Goal: Transaction & Acquisition: Purchase product/service

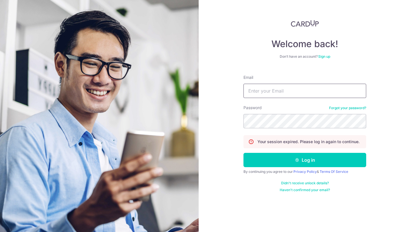
click at [307, 88] on input "Email" at bounding box center [304, 91] width 123 height 14
type input "jason@fitpound.sg"
click at [243, 153] on button "Log in" at bounding box center [304, 160] width 123 height 14
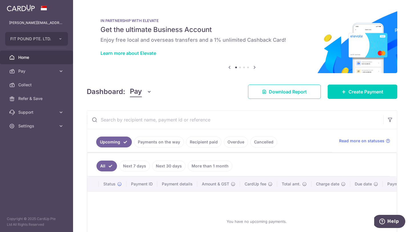
scroll to position [31, 0]
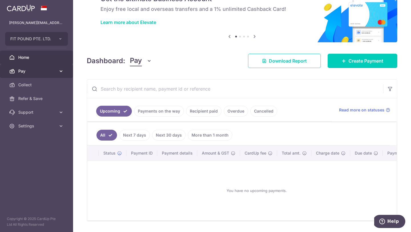
click at [61, 69] on icon at bounding box center [61, 71] width 6 height 6
click at [58, 74] on link "Pay" at bounding box center [36, 71] width 73 height 14
click at [59, 72] on icon at bounding box center [61, 71] width 6 height 6
click at [61, 71] on icon at bounding box center [61, 71] width 6 height 6
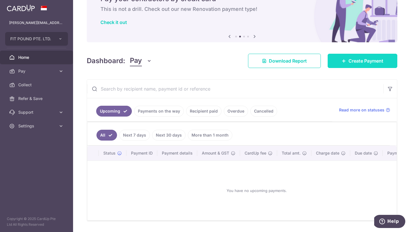
click at [366, 64] on span "Create Payment" at bounding box center [366, 60] width 35 height 7
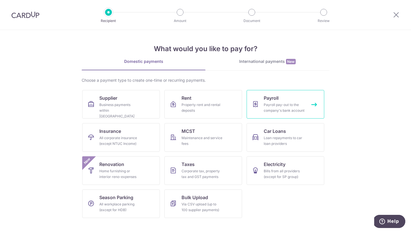
click at [311, 102] on link "Payroll Payroll pay-out to the company's bank account" at bounding box center [286, 104] width 78 height 29
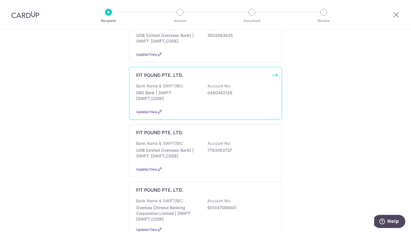
scroll to position [151, 0]
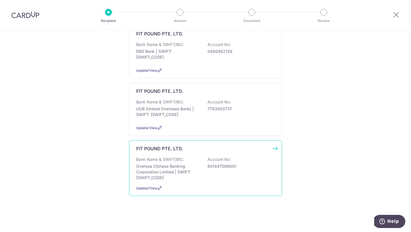
click at [274, 148] on div "FIT POUND PTE. LTD. Bank Name & SWIFT/BIC: Oversea Chinese Banking Corporation …" at bounding box center [205, 168] width 153 height 56
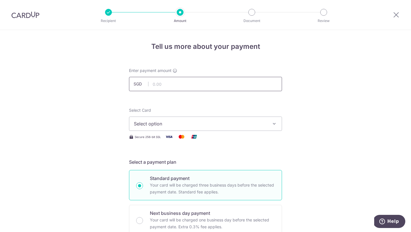
click at [162, 82] on input "text" at bounding box center [205, 84] width 153 height 14
type input "13,800.00"
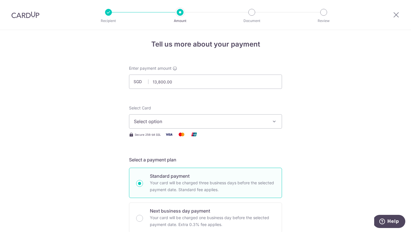
click at [274, 121] on icon "button" at bounding box center [274, 121] width 6 height 6
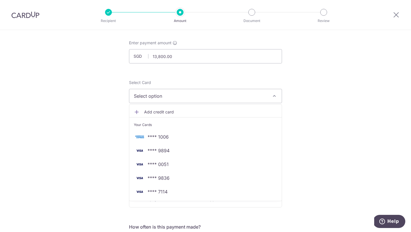
scroll to position [33, 0]
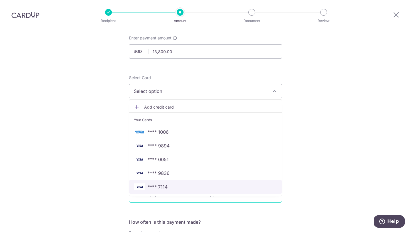
click at [172, 187] on span "**** 7114" at bounding box center [205, 186] width 143 height 7
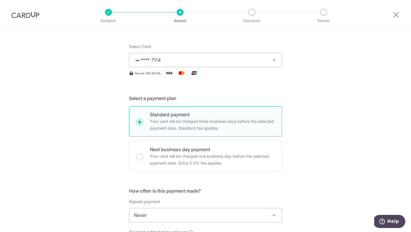
scroll to position [98, 0]
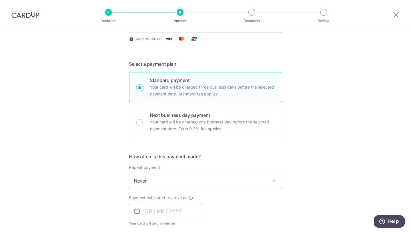
click at [170, 180] on span "Never" at bounding box center [205, 181] width 152 height 14
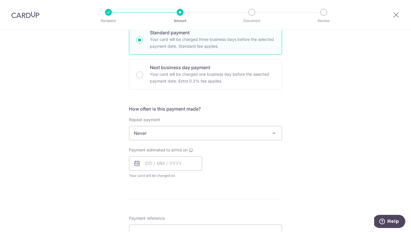
scroll to position [146, 0]
click at [153, 165] on input "text" at bounding box center [165, 163] width 73 height 14
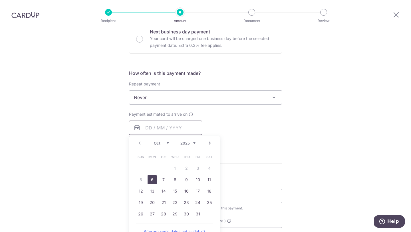
scroll to position [186, 0]
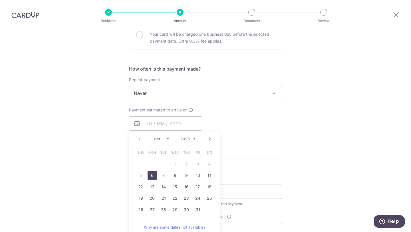
click at [155, 174] on link "6" at bounding box center [152, 175] width 9 height 9
type input "06/10/2025"
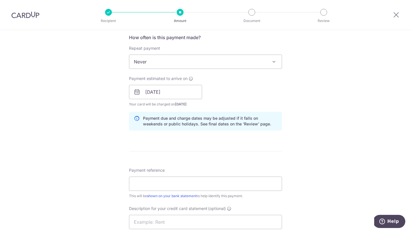
scroll to position [217, 0]
click at [152, 179] on input "Payment reference" at bounding box center [205, 183] width 153 height 14
click at [120, 163] on div "Tell us more about your payment Enter payment amount SGD 13,800.00 13800.00 Sel…" at bounding box center [205, 99] width 411 height 572
click at [167, 186] on input "Payment reference" at bounding box center [205, 183] width 153 height 14
click at [136, 142] on form "Enter payment amount SGD 13,800.00 13800.00 Select Card **** 7114 Add credit ca…" at bounding box center [205, 104] width 153 height 508
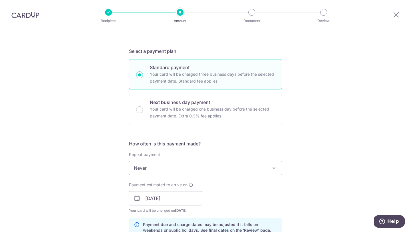
scroll to position [116, 0]
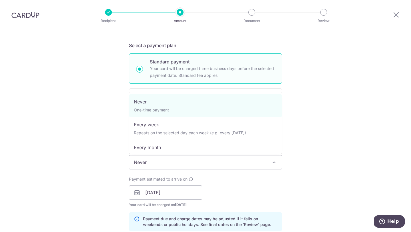
click at [159, 164] on span "Never" at bounding box center [205, 162] width 152 height 14
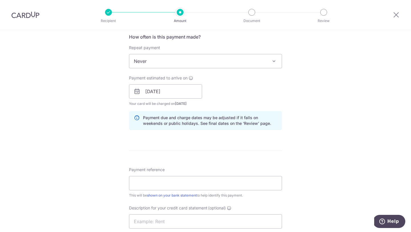
scroll to position [218, 0]
click at [148, 183] on input "Payment reference" at bounding box center [205, 182] width 153 height 14
click at [224, 180] on input "Payment reference" at bounding box center [205, 182] width 153 height 14
click at [224, 181] on input "Payment reference" at bounding box center [205, 182] width 153 height 14
click at [233, 174] on div "Payment reference This will be shown on your bank statement to help identify th…" at bounding box center [205, 181] width 153 height 31
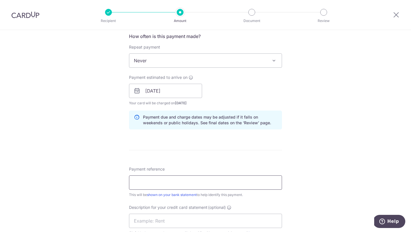
click at [231, 182] on input "Payment reference" at bounding box center [205, 182] width 153 height 14
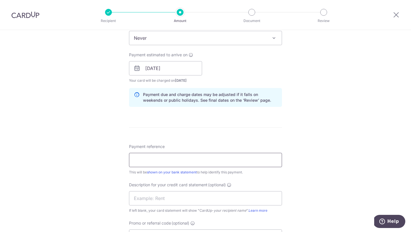
scroll to position [243, 0]
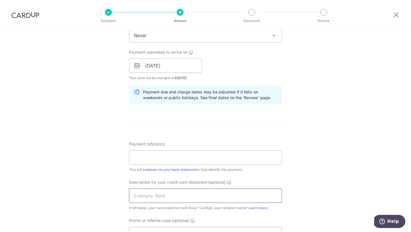
click at [221, 197] on input "text" at bounding box center [205, 195] width 153 height 14
click at [217, 160] on input "Payment reference" at bounding box center [205, 157] width 153 height 14
click at [162, 160] on input "PAYROLLMAR25" at bounding box center [205, 157] width 153 height 14
click at [163, 158] on input "PAYROLLMAR25" at bounding box center [205, 157] width 153 height 14
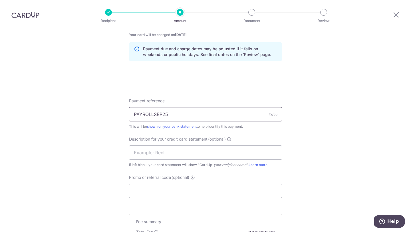
scroll to position [287, 0]
type input "PAYROLLSEP25"
click at [161, 156] on input "text" at bounding box center [205, 152] width 153 height 14
click at [120, 126] on div "Tell us more about your payment Enter payment amount SGD 13,800.00 13800.00 Sel…" at bounding box center [205, 29] width 411 height 572
drag, startPoint x: 168, startPoint y: 114, endPoint x: 128, endPoint y: 110, distance: 40.2
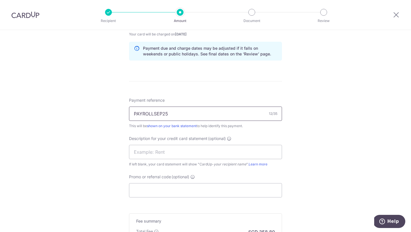
click at [129, 112] on input "PAYROLLSEP25" at bounding box center [205, 113] width 153 height 14
click at [152, 159] on div "Description for your credit card statement (optional) If left blank, your card …" at bounding box center [205, 151] width 153 height 31
click at [145, 153] on input "text" at bounding box center [205, 152] width 153 height 14
paste input "PAYROLLSEP25"
type input "PAYROLLSEP25"
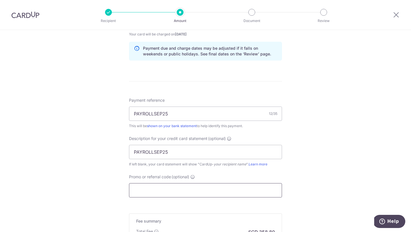
click at [148, 191] on input "Promo or referral code (optional)" at bounding box center [205, 190] width 153 height 14
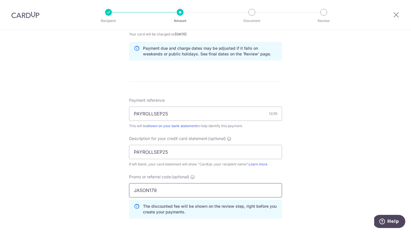
type input "JASON179"
click at [107, 175] on div "Tell us more about your payment Enter payment amount SGD 13,800.00 13800.00 Sel…" at bounding box center [205, 42] width 411 height 598
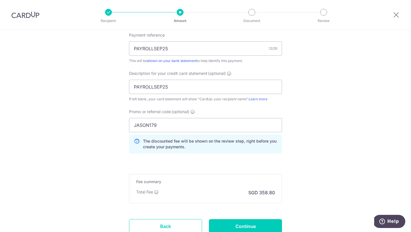
scroll to position [392, 0]
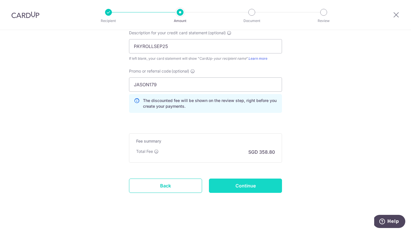
click at [229, 187] on input "Continue" at bounding box center [245, 185] width 73 height 14
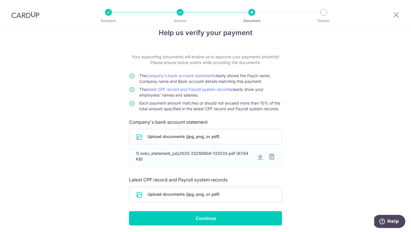
scroll to position [34, 0]
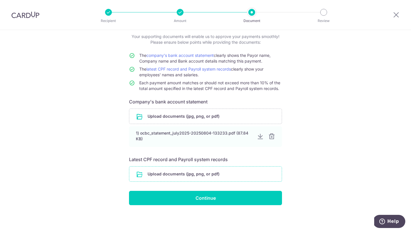
click at [179, 171] on input "file" at bounding box center [205, 173] width 152 height 15
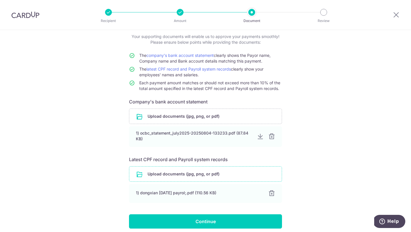
scroll to position [57, 0]
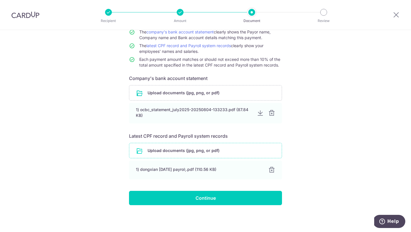
click at [164, 154] on input "file" at bounding box center [205, 150] width 152 height 15
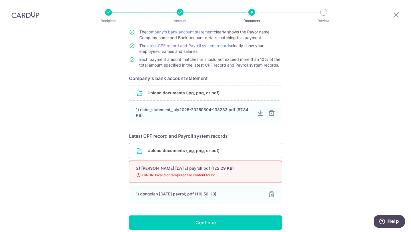
scroll to position [71, 0]
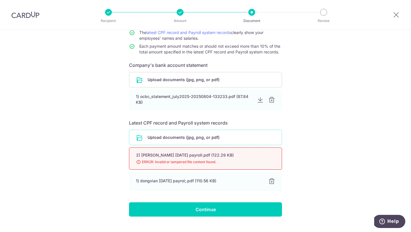
click at [176, 135] on input "file" at bounding box center [205, 137] width 152 height 15
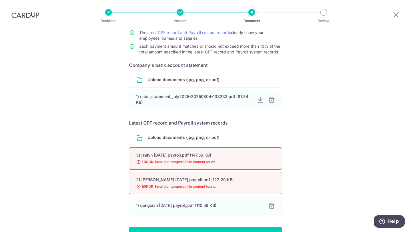
scroll to position [88, 0]
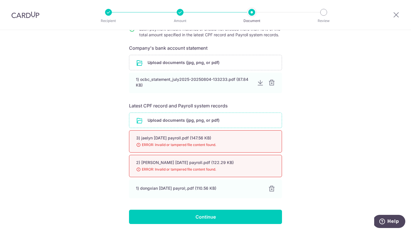
click at [188, 118] on input "file" at bounding box center [205, 120] width 152 height 15
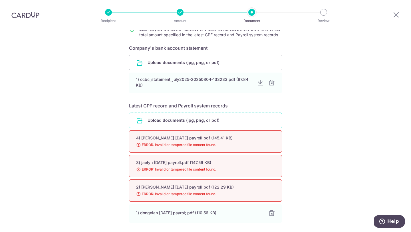
click at [162, 118] on input "file" at bounding box center [205, 120] width 152 height 15
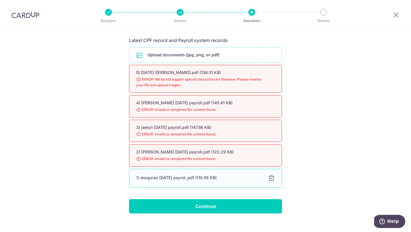
scroll to position [161, 0]
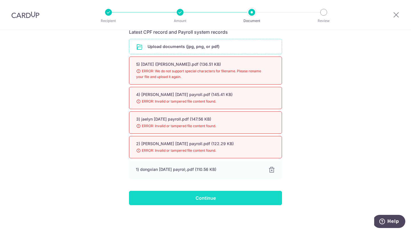
click at [178, 196] on input "Continue" at bounding box center [205, 198] width 153 height 14
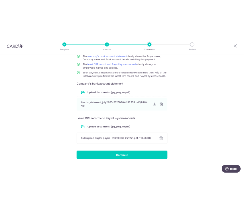
scroll to position [57, 0]
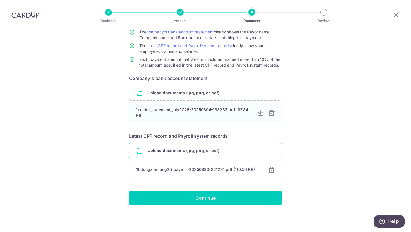
click at [183, 150] on input "file" at bounding box center [205, 150] width 152 height 15
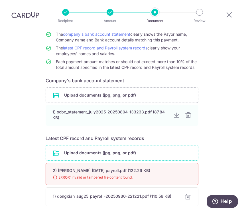
click at [97, 151] on input "file" at bounding box center [122, 152] width 152 height 15
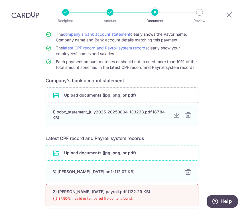
click at [141, 154] on input "file" at bounding box center [122, 152] width 152 height 15
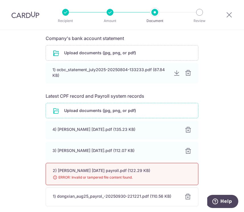
scroll to position [78, 0]
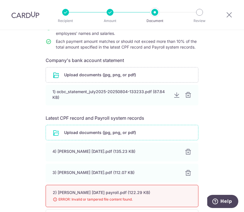
click at [113, 130] on input "file" at bounding box center [122, 132] width 152 height 15
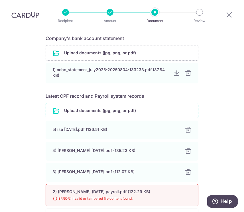
scroll to position [101, 0]
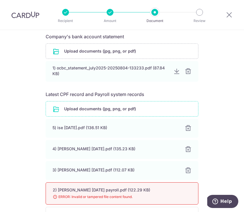
click at [101, 110] on input "file" at bounding box center [122, 108] width 152 height 15
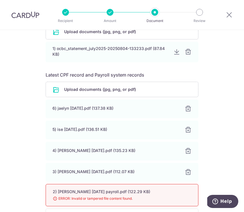
scroll to position [120, 0]
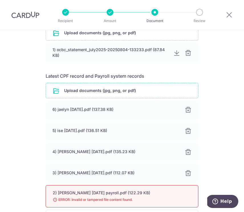
click at [125, 90] on input "file" at bounding box center [122, 90] width 152 height 15
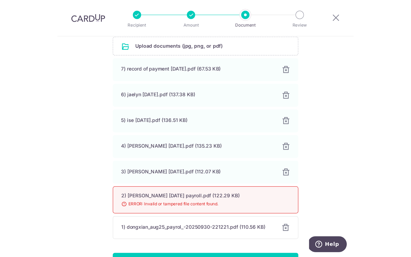
scroll to position [210, 0]
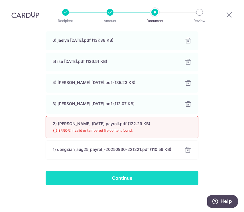
click at [129, 178] on input "Continue" at bounding box center [122, 178] width 153 height 14
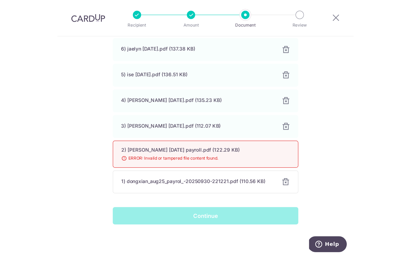
scroll to position [162, 0]
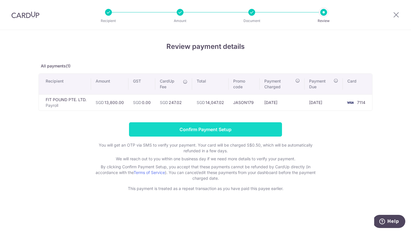
click at [191, 128] on input "Confirm Payment Setup" at bounding box center [205, 129] width 153 height 14
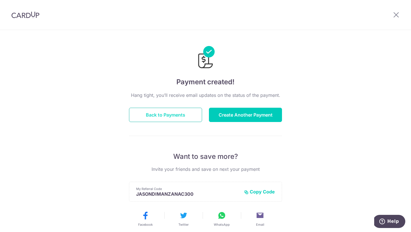
click at [189, 112] on button "Back to Payments" at bounding box center [165, 115] width 73 height 14
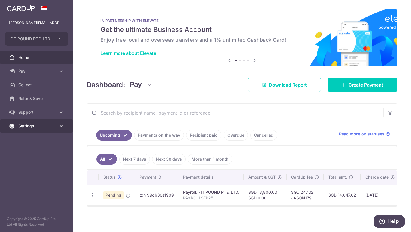
click at [61, 127] on icon at bounding box center [61, 126] width 6 height 6
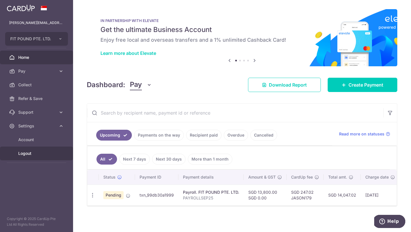
click at [27, 153] on span "Logout" at bounding box center [37, 153] width 38 height 6
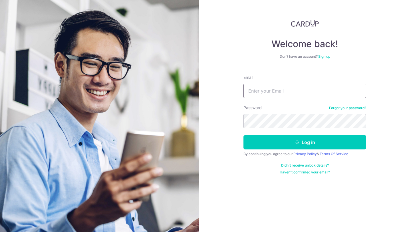
click at [259, 94] on input "Email" at bounding box center [304, 91] width 123 height 14
type input "jasoncalina@yahoo.com"
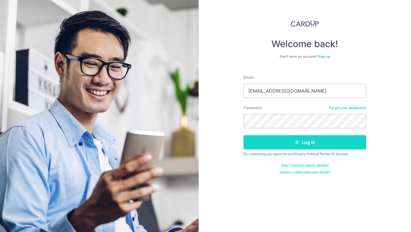
click at [315, 143] on button "Log in" at bounding box center [304, 142] width 123 height 14
